Goal: Check status: Check status

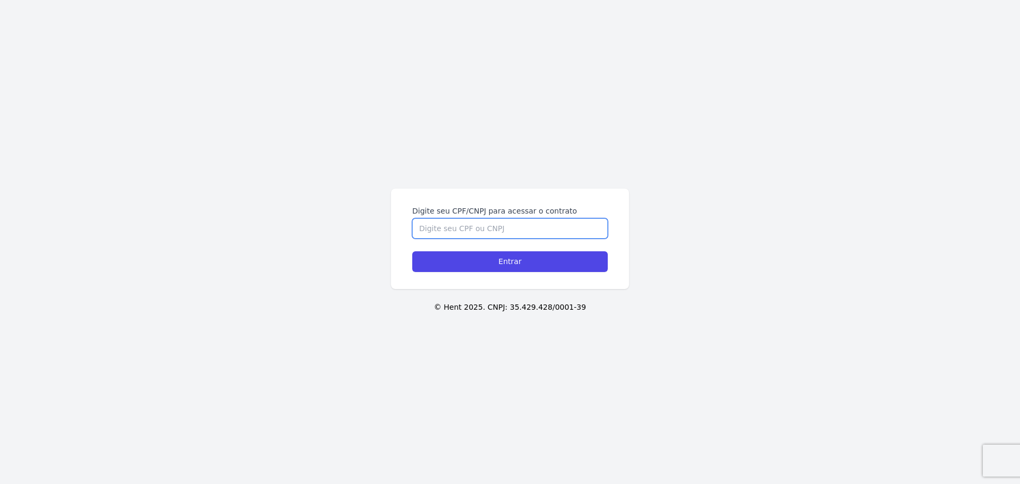
click at [478, 224] on input "Digite seu CPF/CNPJ para acessar o contrato" at bounding box center [510, 228] width 196 height 20
type input "11507828705"
click at [412, 251] on input "Entrar" at bounding box center [510, 261] width 196 height 21
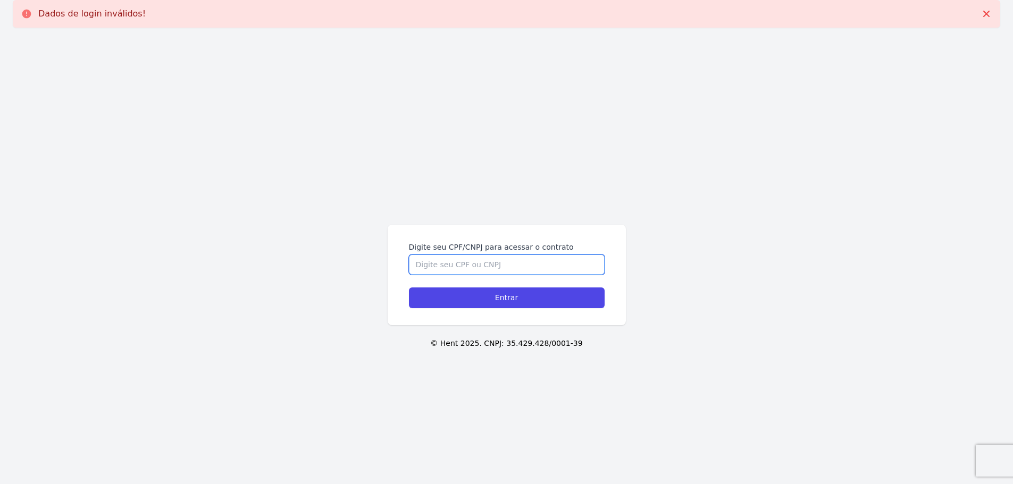
click at [512, 266] on input "Digite seu CPF/CNPJ para acessar o contrato" at bounding box center [507, 265] width 196 height 20
type input "11507828705"
click at [409, 288] on input "Entrar" at bounding box center [507, 298] width 196 height 21
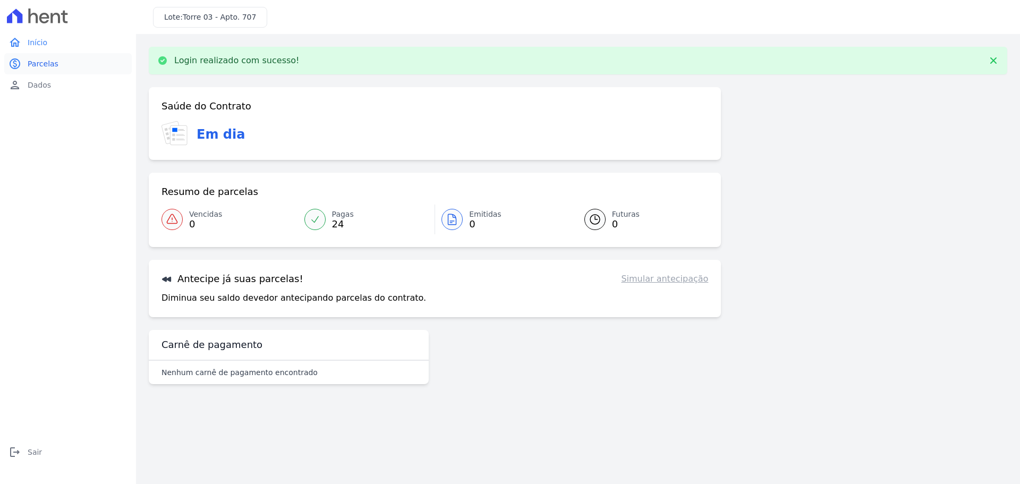
click at [51, 62] on span "Parcelas" at bounding box center [43, 63] width 31 height 11
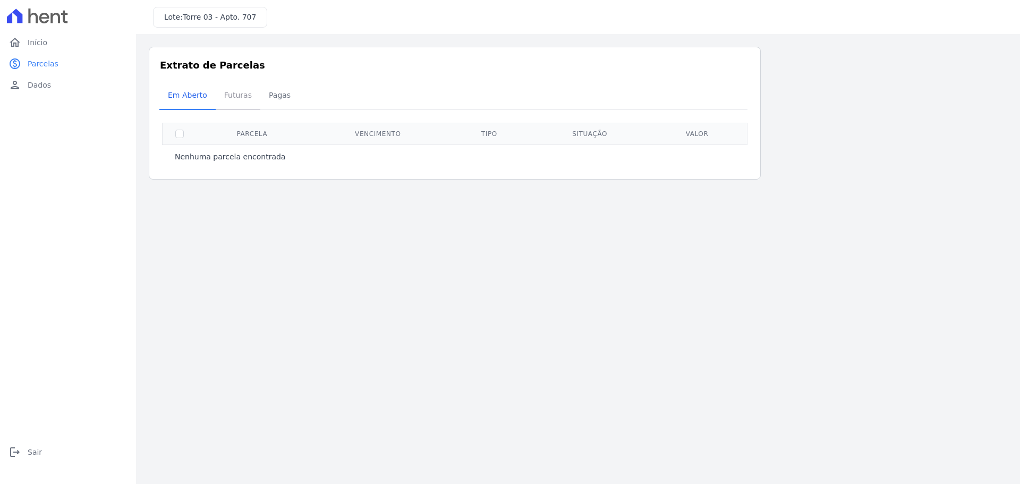
click at [235, 98] on span "Futuras" at bounding box center [238, 95] width 40 height 21
click at [264, 95] on span "Pagas" at bounding box center [280, 95] width 35 height 21
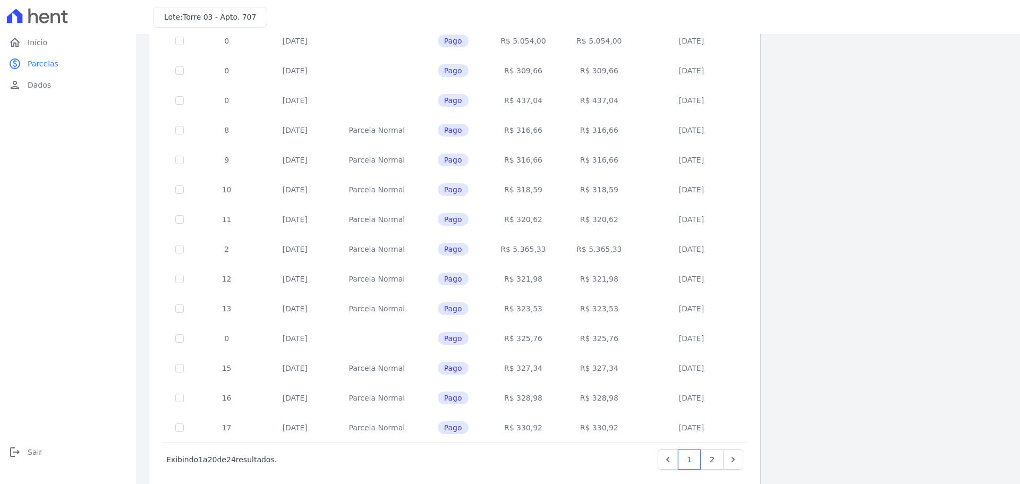
scroll to position [318, 0]
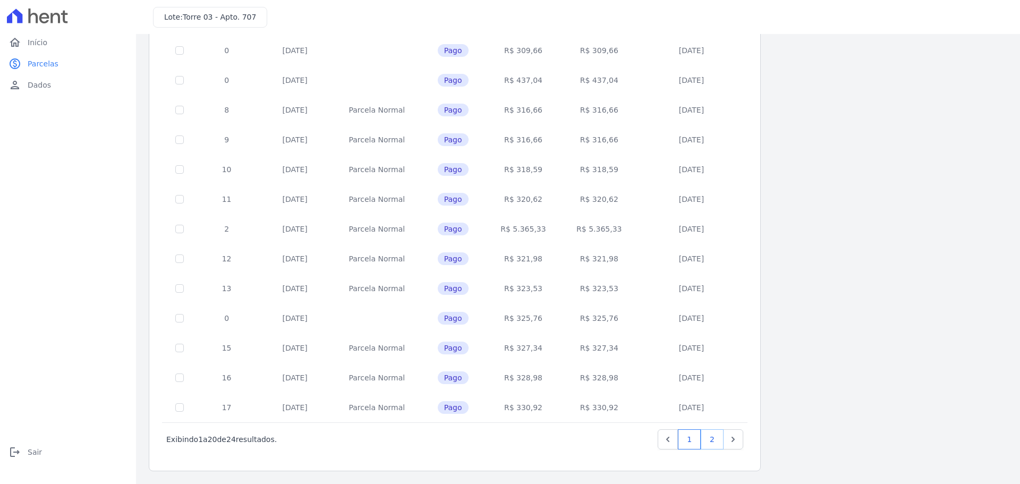
click at [708, 438] on link "2" at bounding box center [712, 439] width 23 height 20
